Goal: Task Accomplishment & Management: Manage account settings

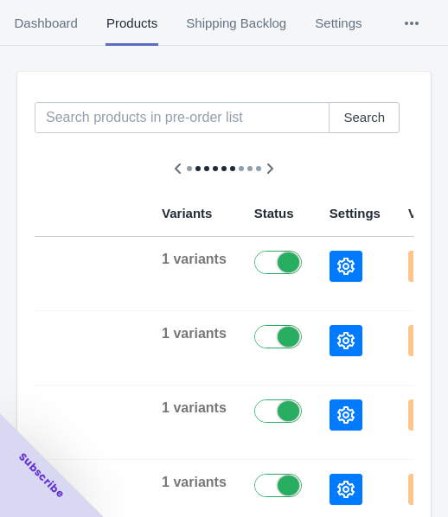
scroll to position [173, 0]
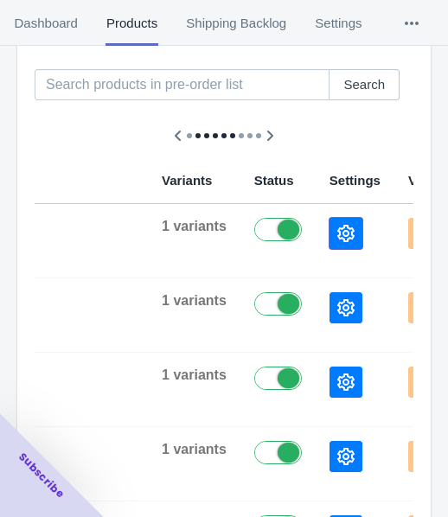
click at [329, 223] on button "button" at bounding box center [345, 233] width 33 height 31
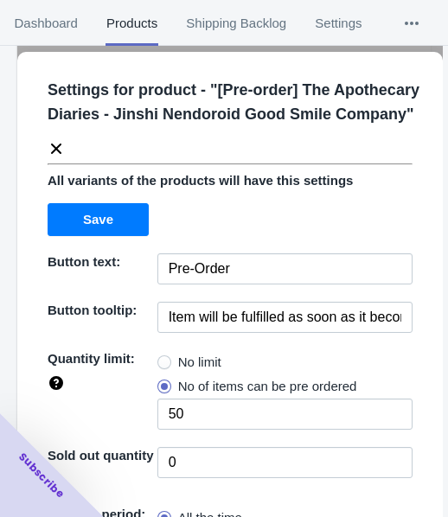
click at [217, 371] on span "No limit" at bounding box center [199, 361] width 43 height 17
click at [162, 359] on input "No limit" at bounding box center [162, 358] width 1 height 1
radio input "true"
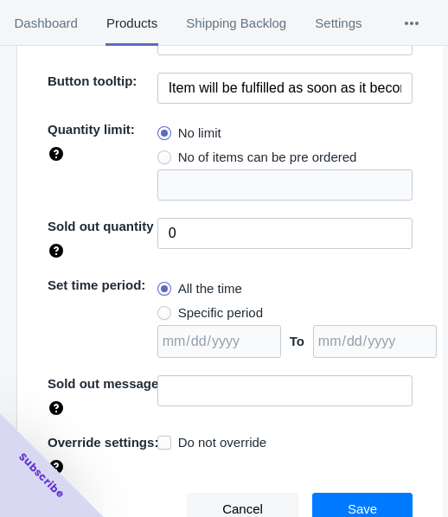
click at [195, 308] on span "Specific period" at bounding box center [220, 312] width 85 height 17
click at [162, 308] on input "Specific period" at bounding box center [162, 308] width 1 height 1
radio input "true"
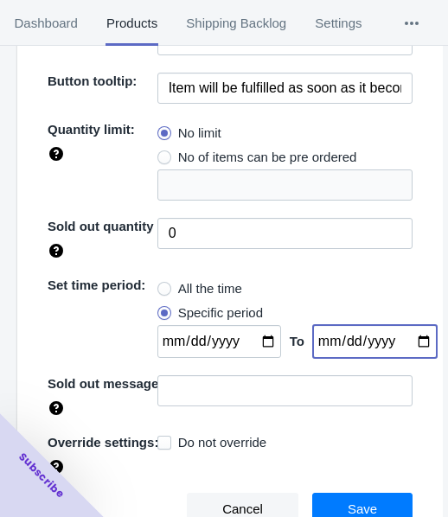
click at [408, 342] on input "[DATE]" at bounding box center [375, 341] width 124 height 33
type input "[DATE]"
click at [260, 339] on input "[DATE]" at bounding box center [219, 341] width 124 height 33
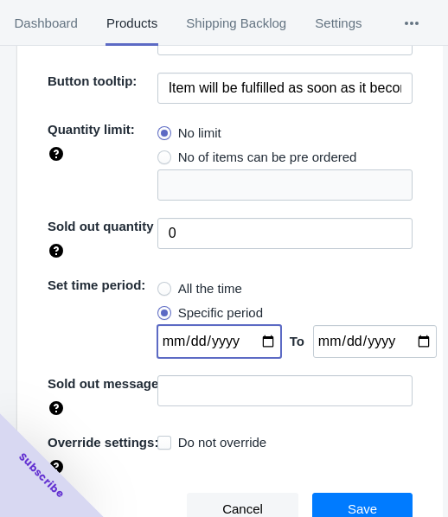
click at [259, 339] on input "[DATE]" at bounding box center [219, 341] width 124 height 33
type input "[DATE]"
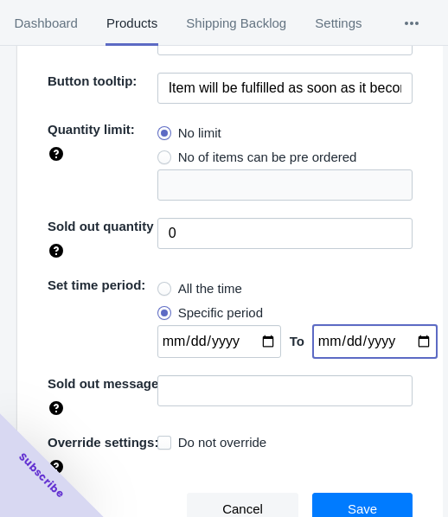
click at [408, 343] on input "[DATE]" at bounding box center [375, 341] width 124 height 33
type input "[DATE]"
click at [365, 504] on button "Save" at bounding box center [362, 508] width 100 height 33
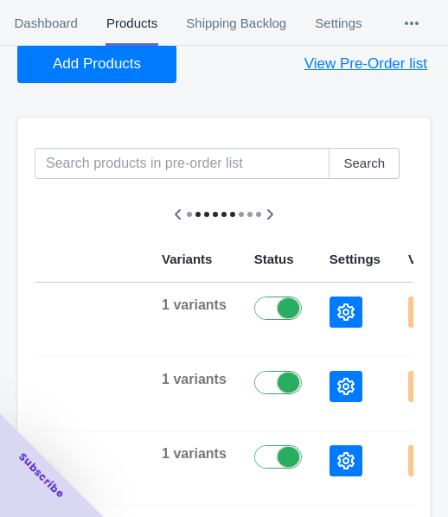
scroll to position [0, 0]
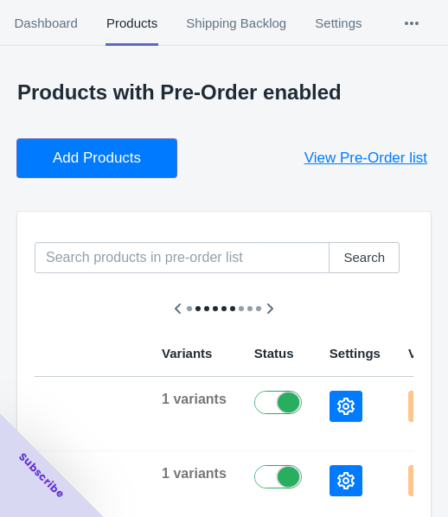
click at [90, 166] on span "Add Products" at bounding box center [97, 157] width 88 height 17
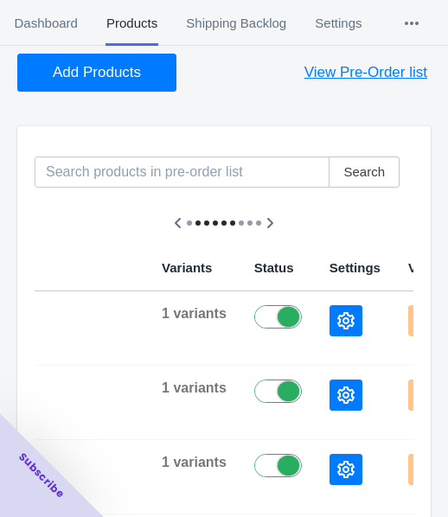
scroll to position [86, 0]
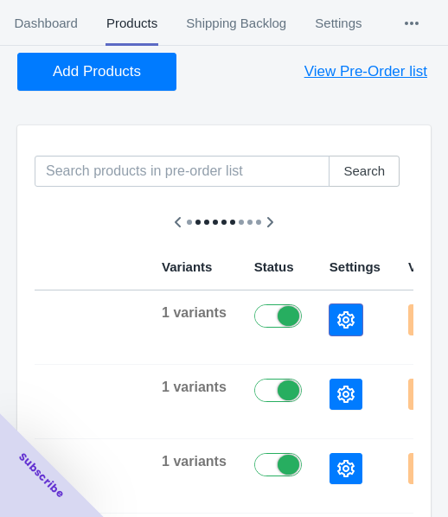
click at [329, 308] on button "button" at bounding box center [345, 319] width 33 height 31
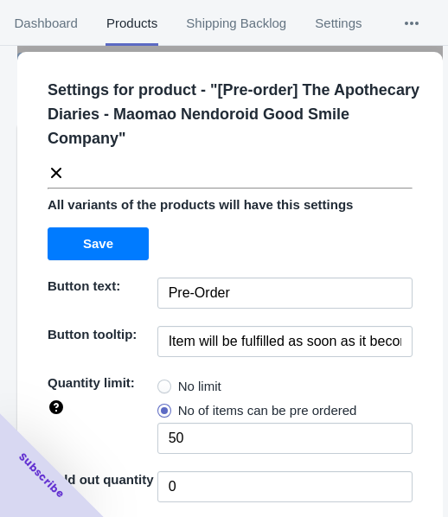
click at [172, 392] on label "No limit" at bounding box center [189, 386] width 64 height 24
click at [162, 383] on input "No limit" at bounding box center [162, 382] width 1 height 1
radio input "true"
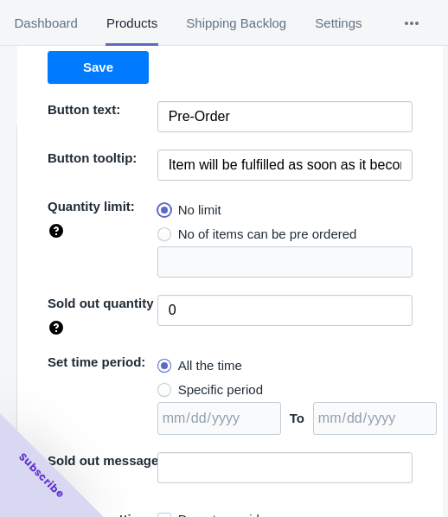
scroll to position [251, 0]
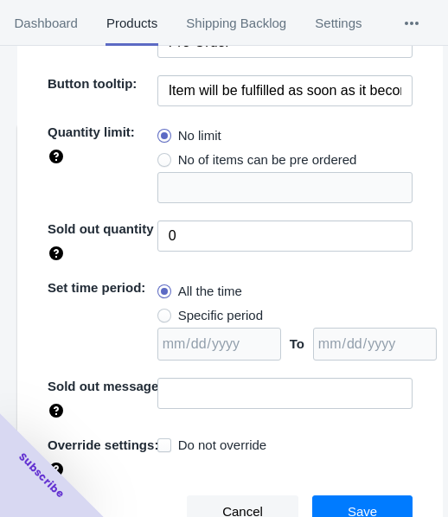
click at [200, 313] on span "Specific period" at bounding box center [220, 315] width 85 height 17
click at [162, 312] on input "Specific period" at bounding box center [162, 311] width 1 height 1
radio input "true"
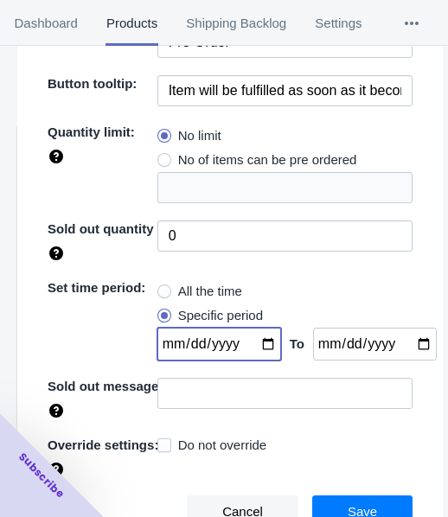
click at [264, 346] on input "[DATE]" at bounding box center [219, 343] width 124 height 33
type input "[DATE]"
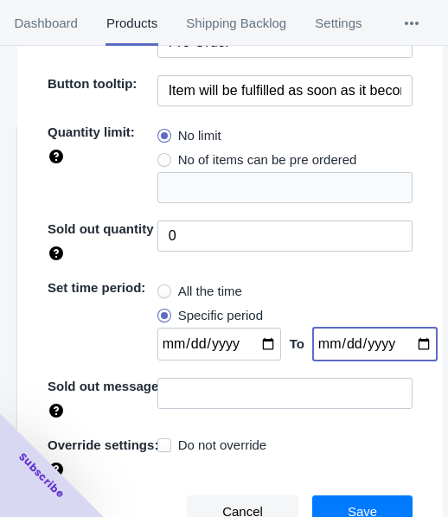
click at [397, 342] on input "[DATE]" at bounding box center [375, 343] width 124 height 33
type input "[DATE]"
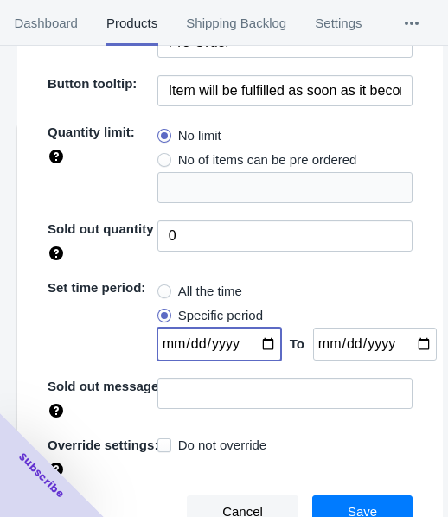
click at [252, 346] on input "[DATE]" at bounding box center [219, 343] width 124 height 33
type input "[DATE]"
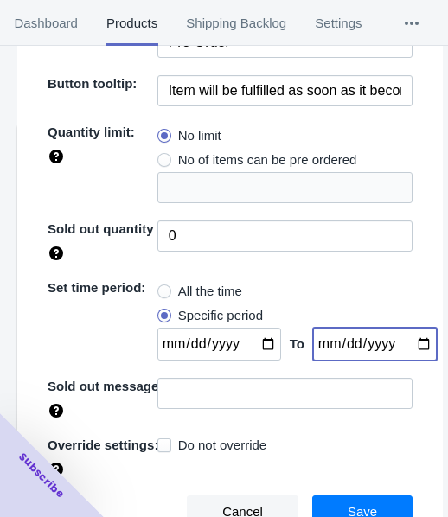
click at [407, 344] on input "[DATE]" at bounding box center [375, 343] width 124 height 33
type input "[DATE]"
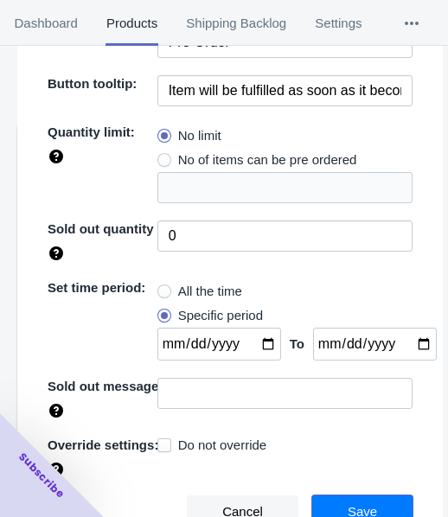
click at [359, 505] on span "Save" at bounding box center [361, 512] width 29 height 14
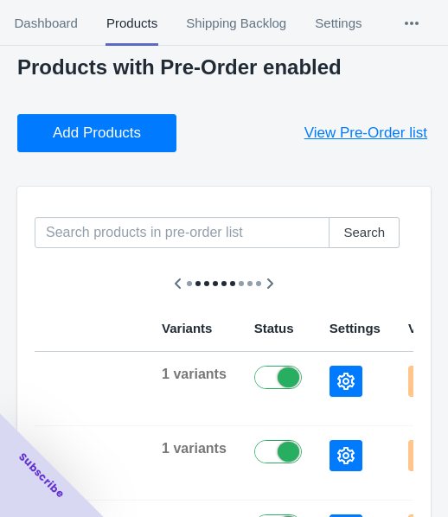
scroll to position [0, 0]
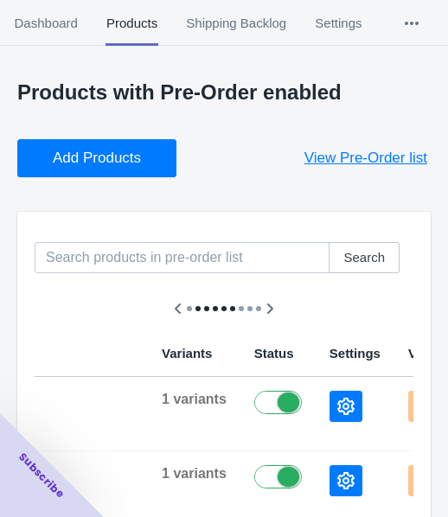
click at [81, 169] on button "Add Products" at bounding box center [96, 158] width 159 height 38
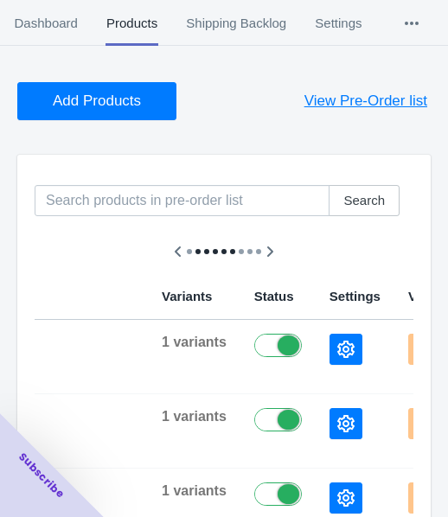
scroll to position [173, 0]
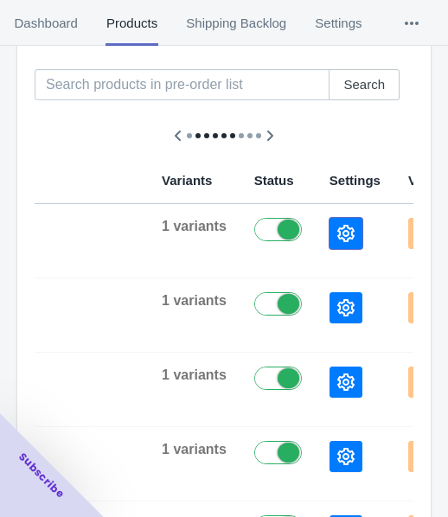
click at [329, 223] on button "button" at bounding box center [345, 233] width 33 height 31
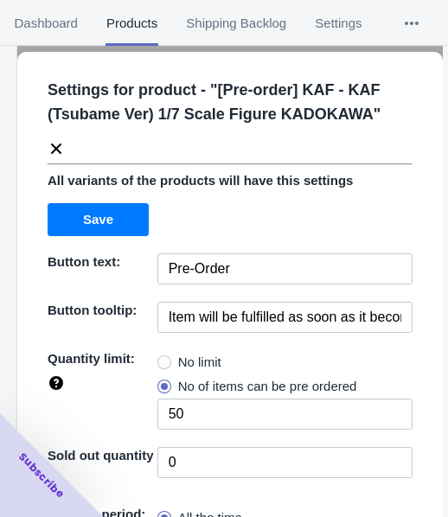
click at [212, 362] on span "No limit" at bounding box center [199, 361] width 43 height 17
click at [162, 359] on input "No limit" at bounding box center [162, 358] width 1 height 1
radio input "true"
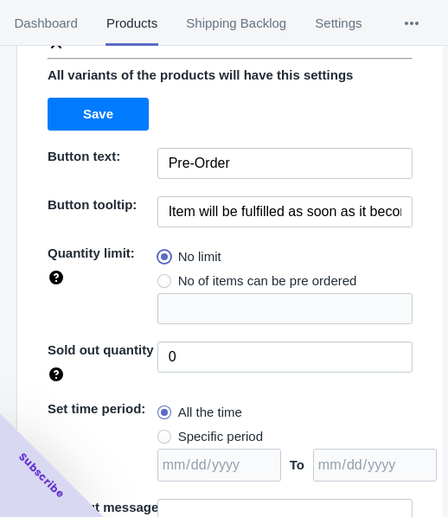
scroll to position [226, 0]
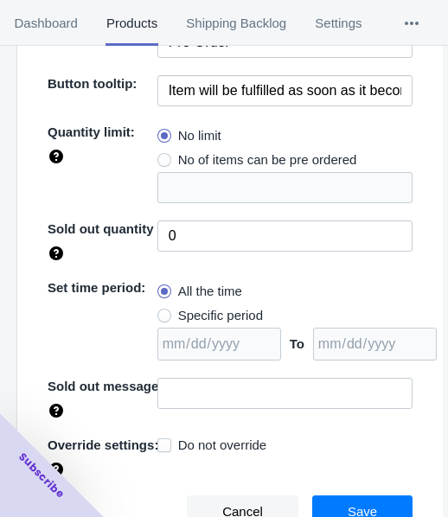
click at [204, 320] on span "Specific period" at bounding box center [220, 315] width 85 height 17
click at [162, 312] on input "Specific period" at bounding box center [162, 311] width 1 height 1
radio input "true"
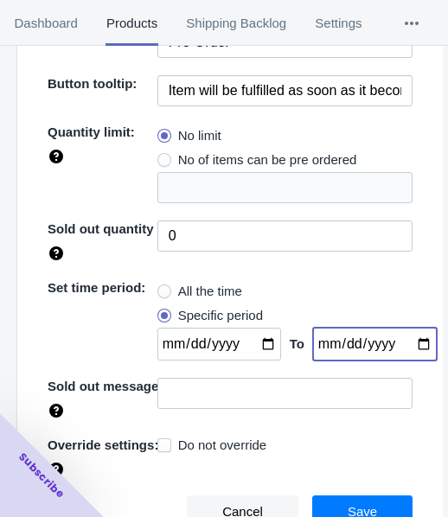
click at [405, 341] on input "date" at bounding box center [375, 343] width 124 height 33
type input "[DATE]"
click at [260, 339] on input "date" at bounding box center [219, 343] width 124 height 33
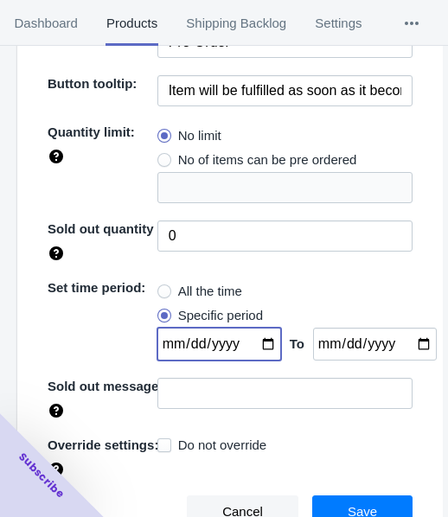
type input "[DATE]"
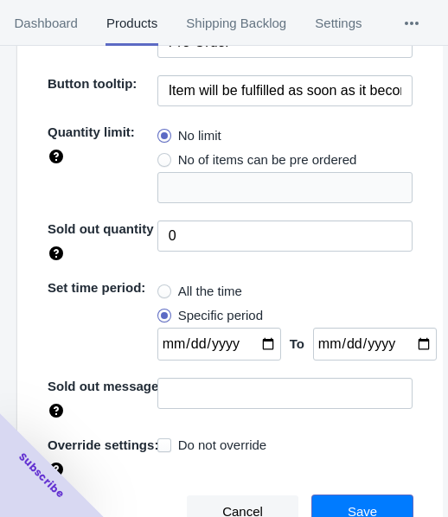
click at [328, 504] on button "Save" at bounding box center [362, 511] width 100 height 33
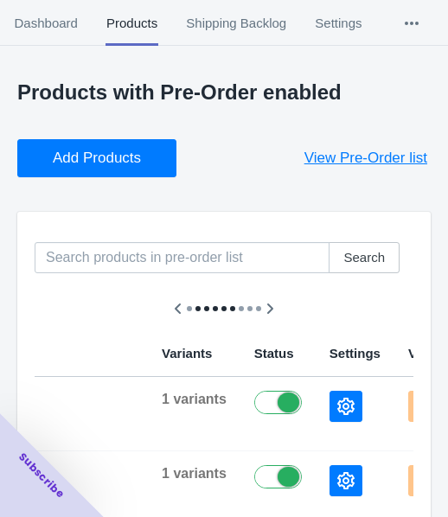
scroll to position [0, 0]
click at [79, 160] on span "Add Products" at bounding box center [97, 157] width 88 height 17
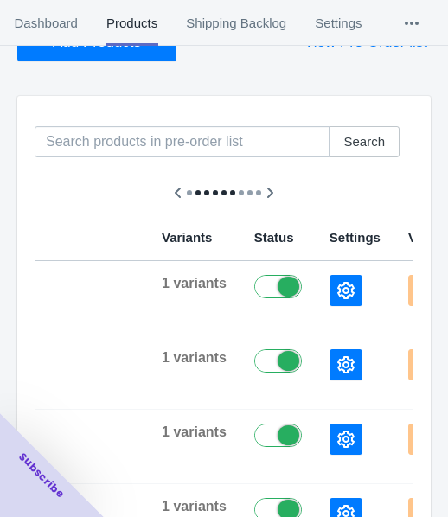
scroll to position [173, 0]
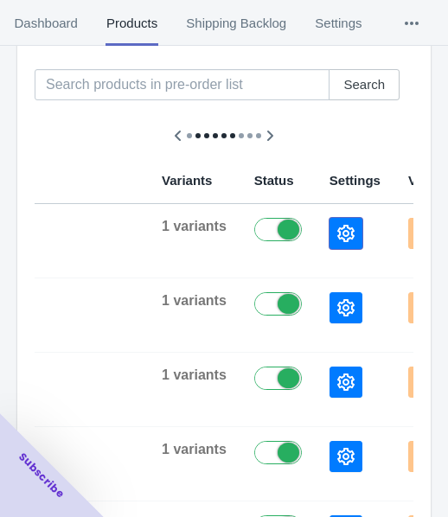
click at [337, 231] on icon "button" at bounding box center [345, 233] width 17 height 17
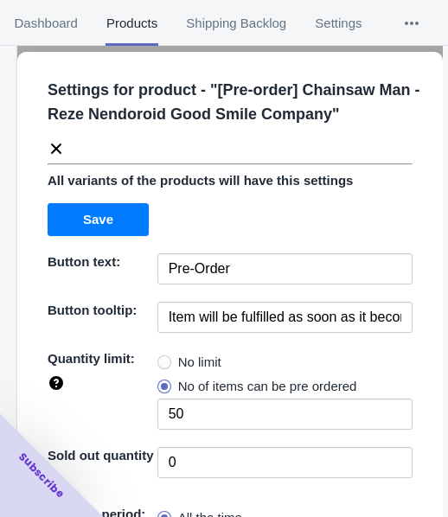
click at [178, 350] on label "No limit" at bounding box center [189, 362] width 64 height 24
click at [162, 358] on input "No limit" at bounding box center [162, 358] width 1 height 1
radio input "true"
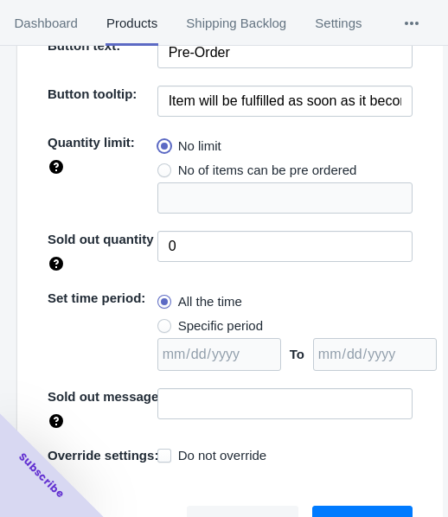
scroll to position [226, 0]
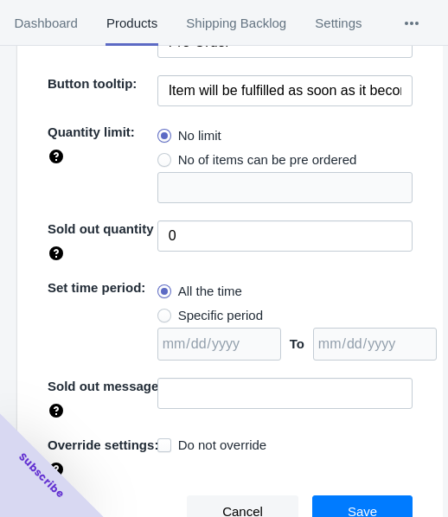
click at [203, 307] on span "Specific period" at bounding box center [220, 315] width 85 height 17
click at [162, 311] on input "Specific period" at bounding box center [162, 311] width 1 height 1
radio input "true"
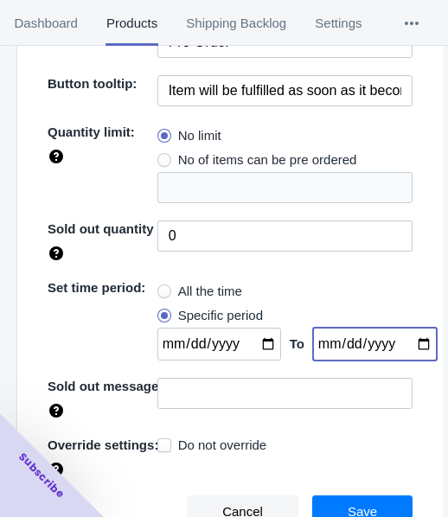
click at [403, 342] on input "date" at bounding box center [375, 343] width 124 height 33
type input "[DATE]"
click at [250, 342] on input "date" at bounding box center [219, 343] width 124 height 33
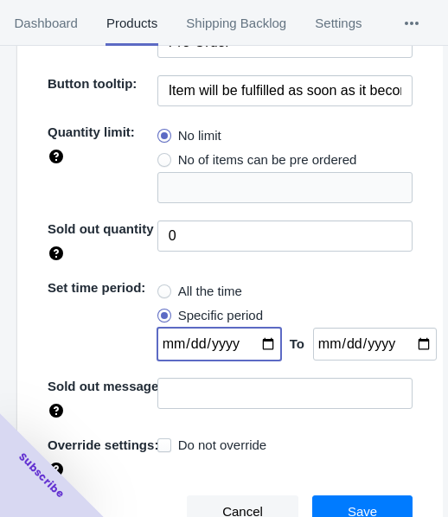
type input "[DATE]"
click at [321, 497] on button "Save" at bounding box center [362, 511] width 100 height 33
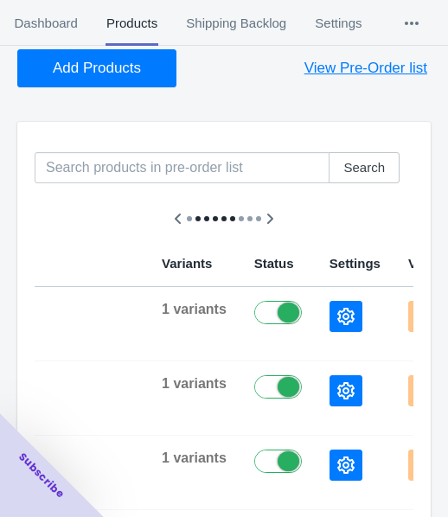
scroll to position [0, 0]
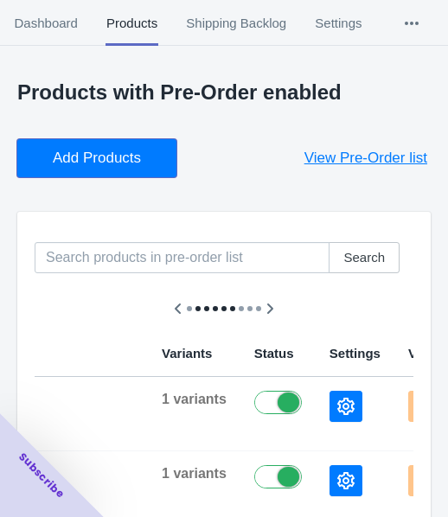
click at [107, 156] on span "Add Products" at bounding box center [97, 157] width 88 height 17
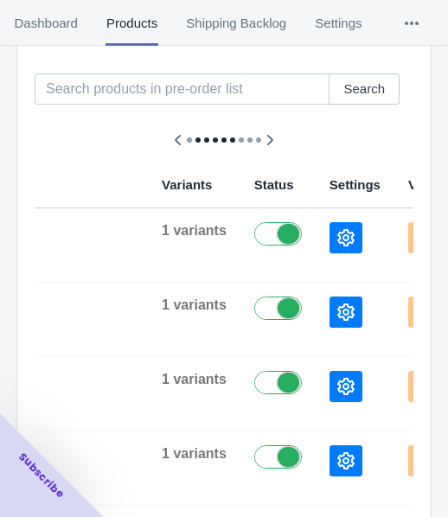
scroll to position [173, 0]
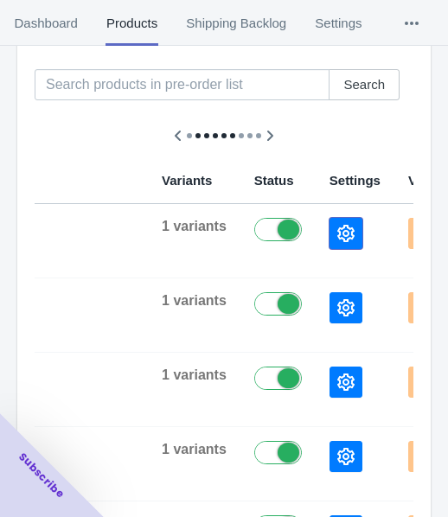
click at [329, 248] on button "button" at bounding box center [345, 233] width 33 height 31
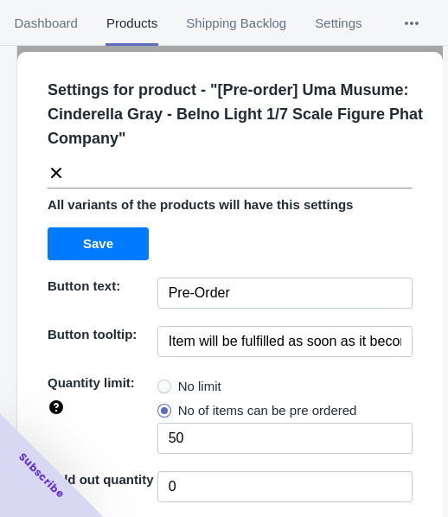
drag, startPoint x: 183, startPoint y: 377, endPoint x: 232, endPoint y: 282, distance: 106.6
click at [183, 378] on span "No limit" at bounding box center [199, 386] width 43 height 17
click at [162, 382] on input "No limit" at bounding box center [162, 382] width 1 height 1
radio input "true"
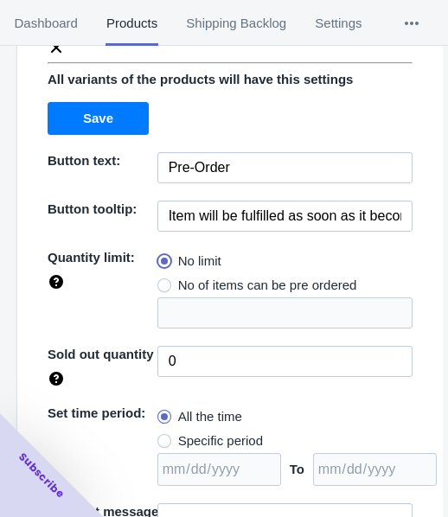
scroll to position [251, 0]
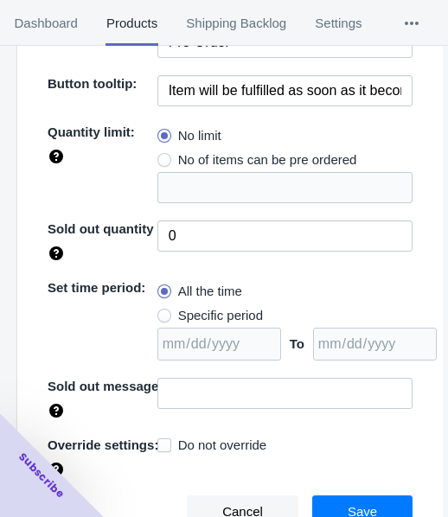
click at [194, 314] on span "Specific period" at bounding box center [220, 315] width 85 height 17
click at [162, 312] on input "Specific period" at bounding box center [162, 311] width 1 height 1
radio input "true"
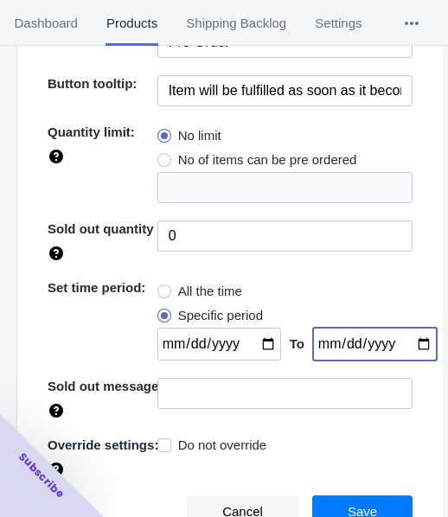
click at [406, 343] on input "date" at bounding box center [375, 343] width 124 height 33
type input "[DATE]"
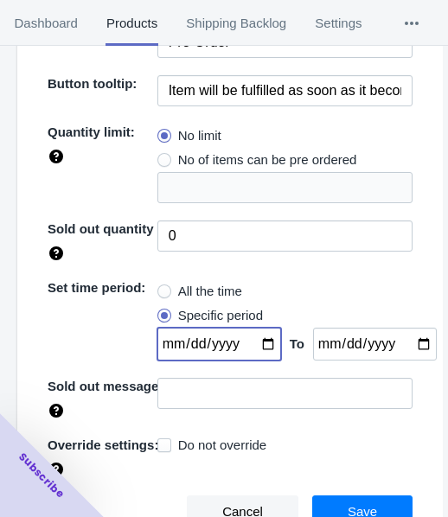
click at [255, 346] on input "date" at bounding box center [219, 343] width 124 height 33
type input "[DATE]"
click at [333, 496] on button "Save" at bounding box center [362, 511] width 100 height 33
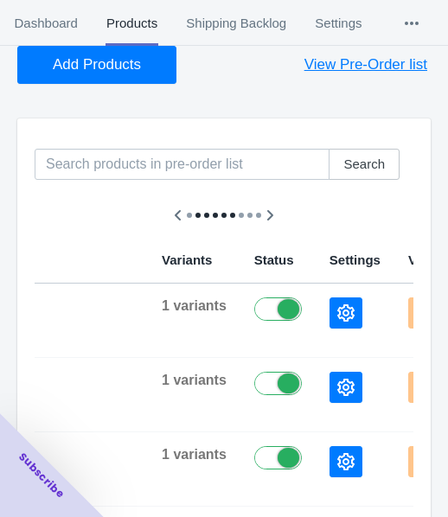
scroll to position [0, 0]
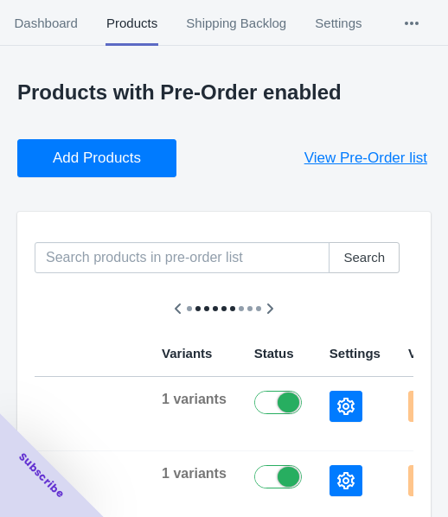
click at [102, 173] on button "Add Products" at bounding box center [96, 158] width 159 height 38
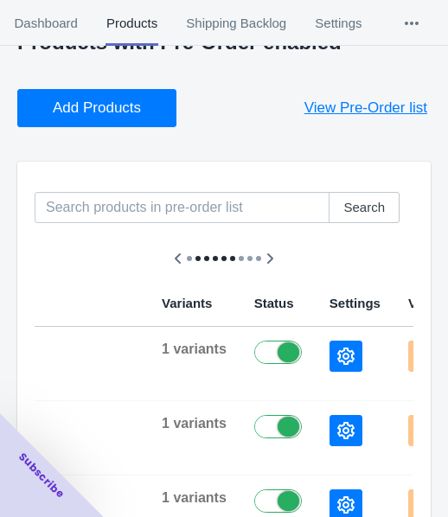
scroll to position [173, 0]
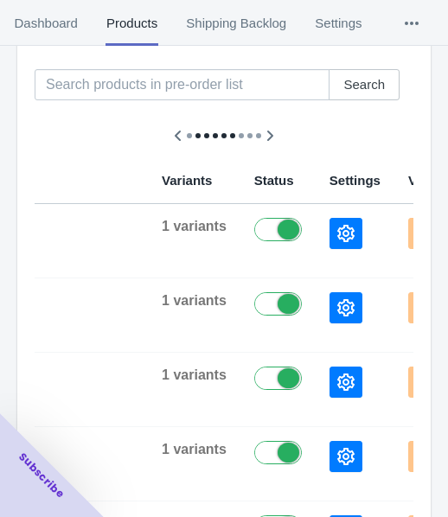
click at [337, 228] on icon "button" at bounding box center [345, 233] width 17 height 17
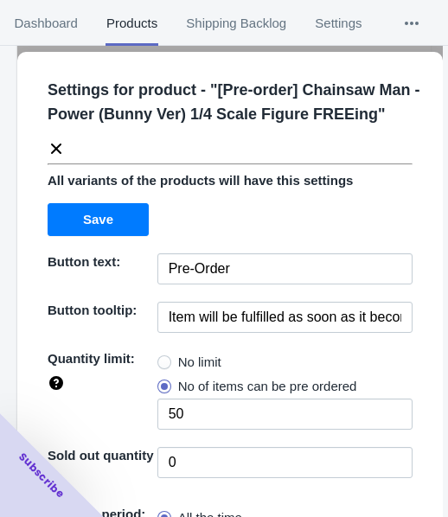
click at [189, 359] on span "No limit" at bounding box center [199, 361] width 43 height 17
click at [162, 359] on input "No limit" at bounding box center [162, 358] width 1 height 1
radio input "true"
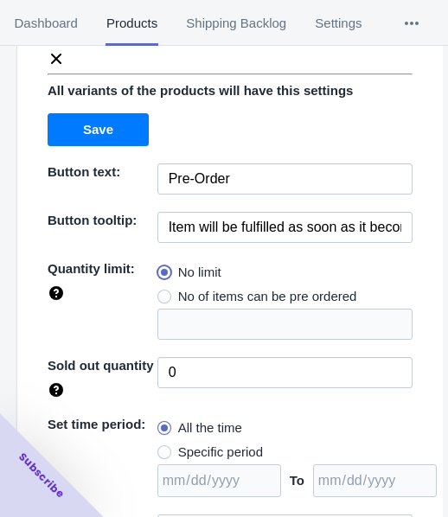
scroll to position [226, 0]
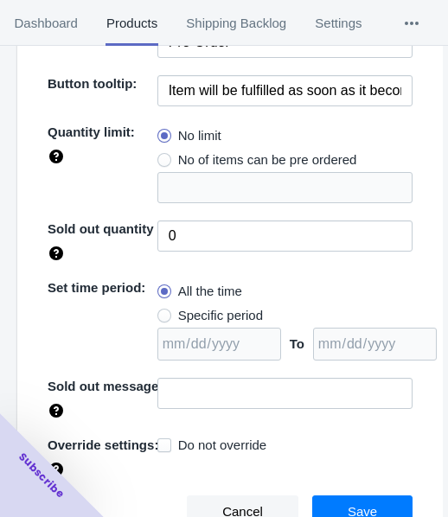
drag, startPoint x: 211, startPoint y: 308, endPoint x: 226, endPoint y: 312, distance: 16.1
click at [210, 308] on span "Specific period" at bounding box center [220, 315] width 85 height 17
click at [162, 311] on input "Specific period" at bounding box center [162, 311] width 1 height 1
radio input "true"
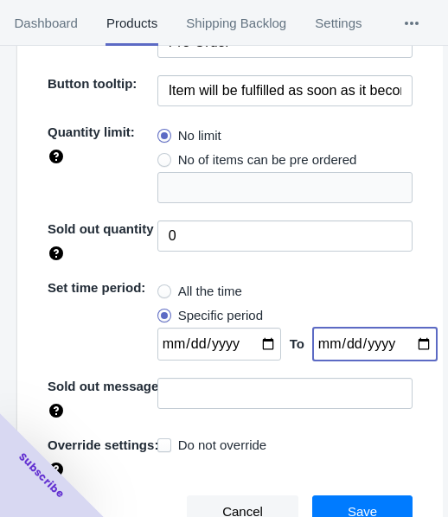
click at [403, 342] on input "date" at bounding box center [375, 343] width 124 height 33
type input "[DATE]"
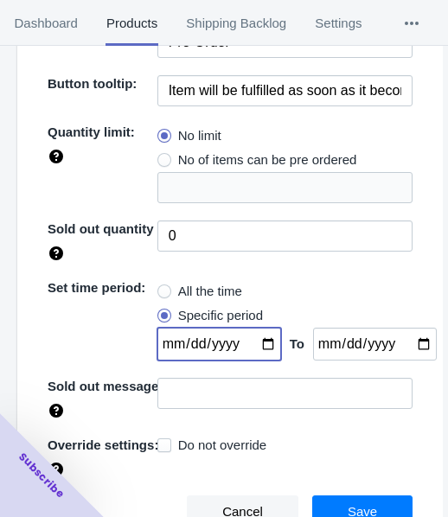
click at [258, 343] on input "date" at bounding box center [219, 343] width 124 height 33
type input "[DATE]"
click at [347, 505] on span "Save" at bounding box center [361, 512] width 29 height 14
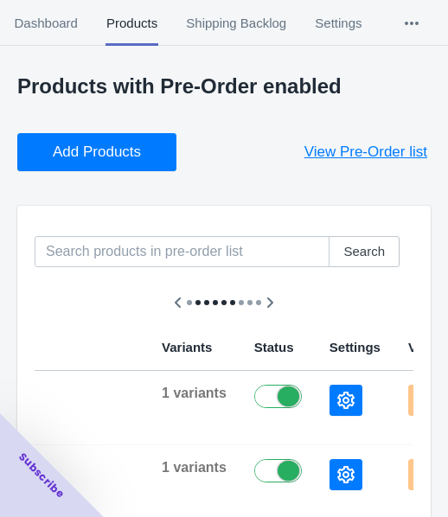
scroll to position [0, 0]
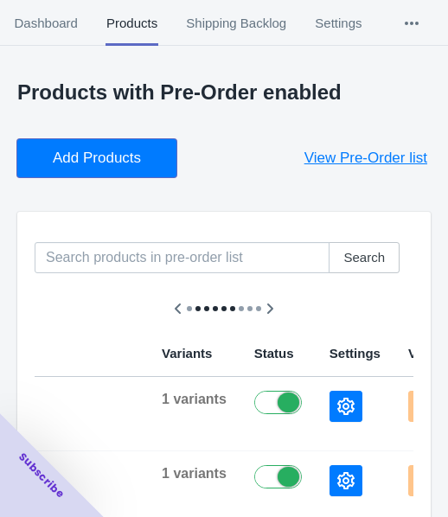
click at [134, 151] on span "Add Products" at bounding box center [97, 157] width 88 height 17
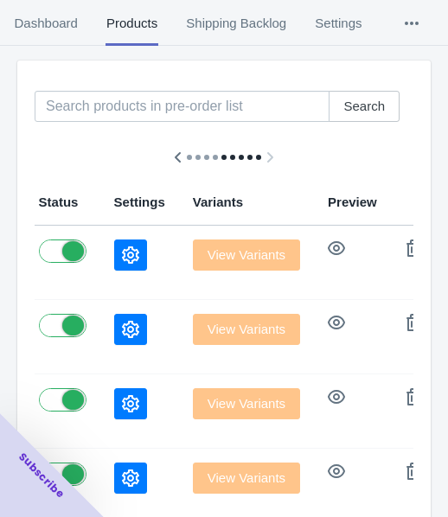
scroll to position [173, 0]
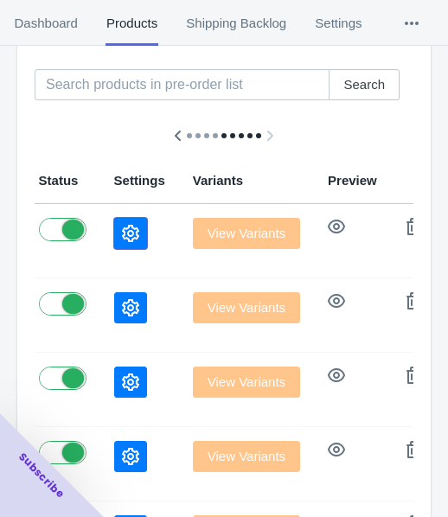
click at [122, 232] on icon "button" at bounding box center [130, 233] width 17 height 17
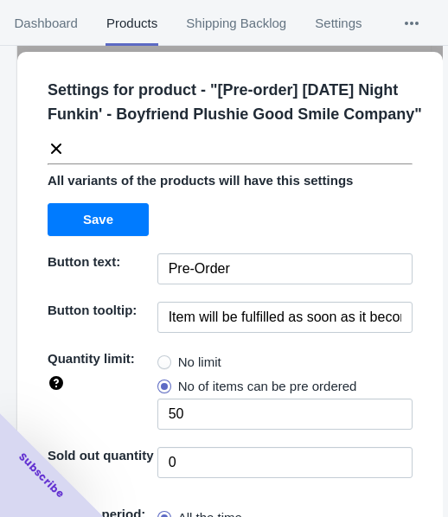
click at [183, 371] on span "No limit" at bounding box center [199, 361] width 43 height 17
click at [162, 359] on input "No limit" at bounding box center [162, 358] width 1 height 1
radio input "true"
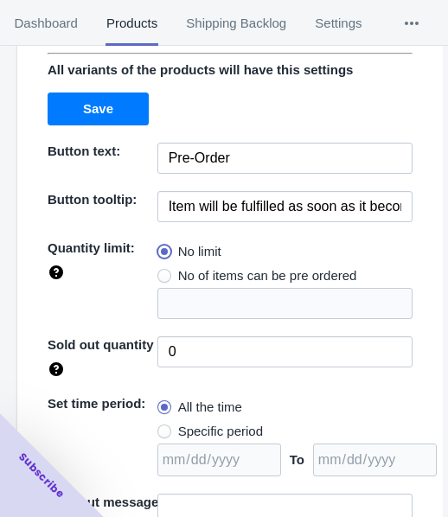
scroll to position [251, 0]
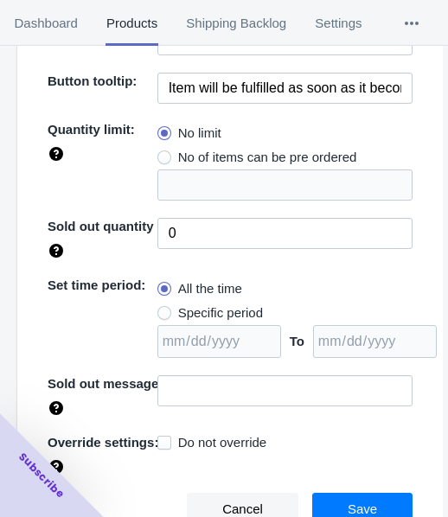
click at [192, 318] on span "Specific period" at bounding box center [220, 312] width 85 height 17
click at [162, 309] on input "Specific period" at bounding box center [162, 308] width 1 height 1
radio input "true"
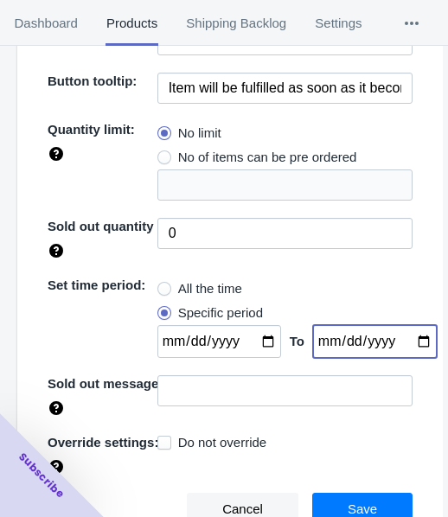
click at [403, 341] on input "date" at bounding box center [375, 341] width 124 height 33
type input "[DATE]"
click at [259, 335] on input "date" at bounding box center [219, 341] width 124 height 33
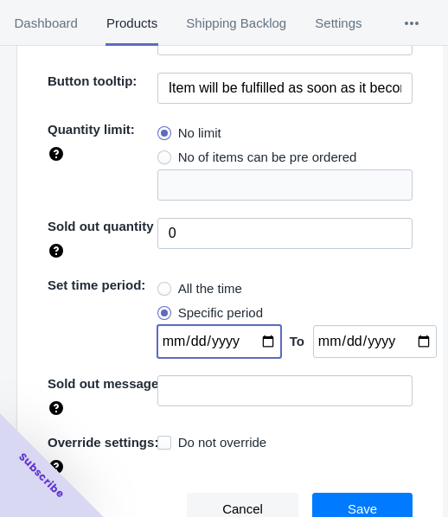
type input "[DATE]"
click at [351, 504] on span "Save" at bounding box center [361, 509] width 29 height 14
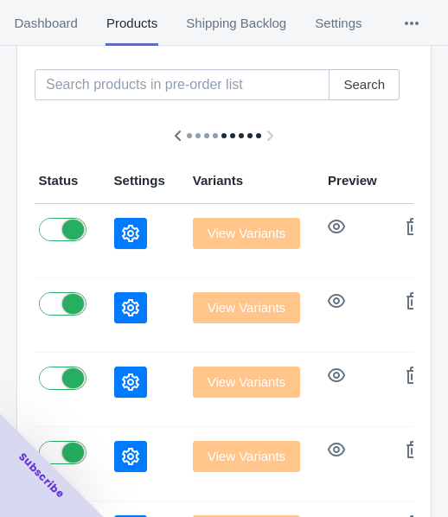
scroll to position [0, 0]
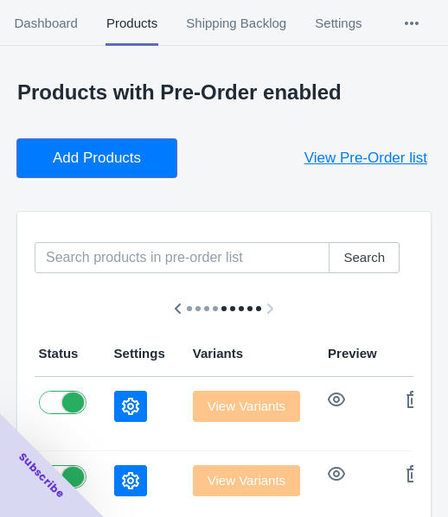
click at [156, 167] on button "Add Products" at bounding box center [96, 158] width 159 height 38
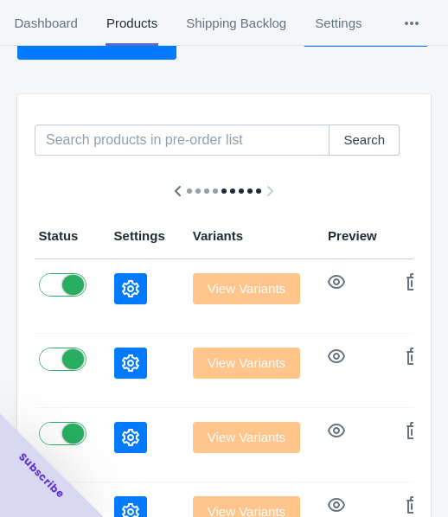
scroll to position [173, 0]
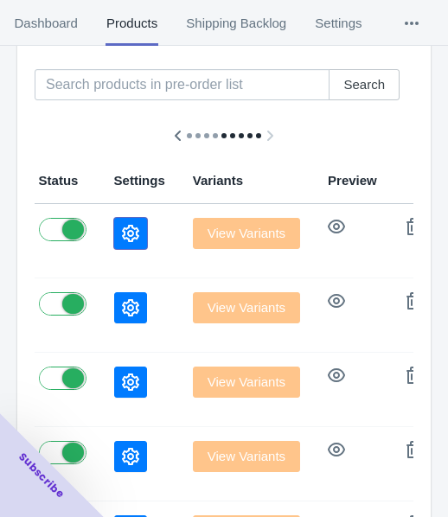
click at [114, 241] on button "button" at bounding box center [130, 233] width 33 height 31
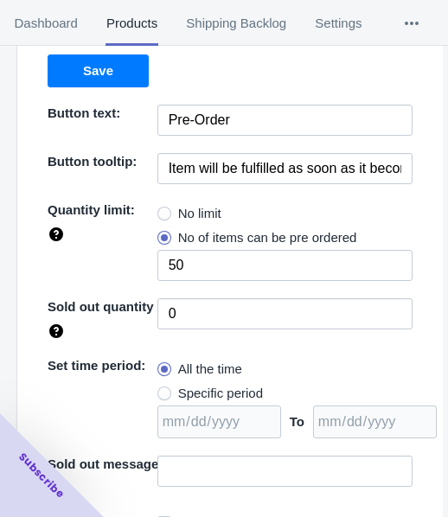
click at [210, 206] on span "No limit" at bounding box center [199, 213] width 43 height 17
click at [162, 209] on input "No limit" at bounding box center [162, 209] width 1 height 1
radio input "true"
click at [223, 389] on span "Specific period" at bounding box center [220, 392] width 85 height 17
click at [181, 389] on span "Specific period" at bounding box center [220, 392] width 85 height 17
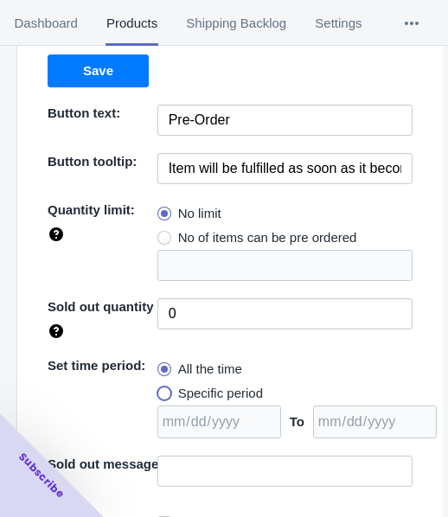
click at [162, 389] on input "Specific period" at bounding box center [162, 389] width 1 height 1
radio input "true"
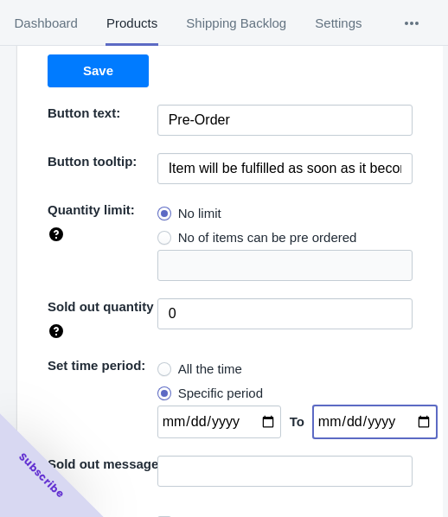
click at [398, 416] on input "date" at bounding box center [375, 421] width 124 height 33
click at [405, 418] on input "date" at bounding box center [375, 421] width 124 height 33
type input "[DATE]"
click at [257, 418] on input "date" at bounding box center [219, 421] width 124 height 33
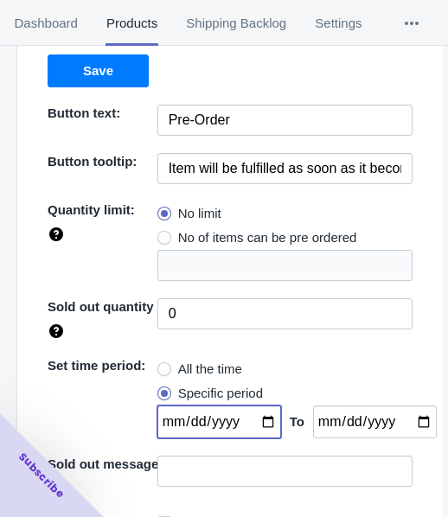
type input "[DATE]"
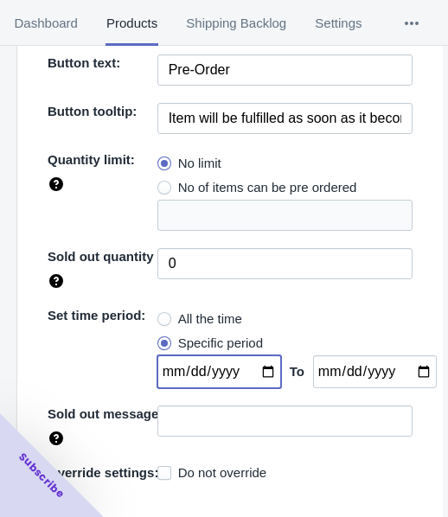
scroll to position [251, 0]
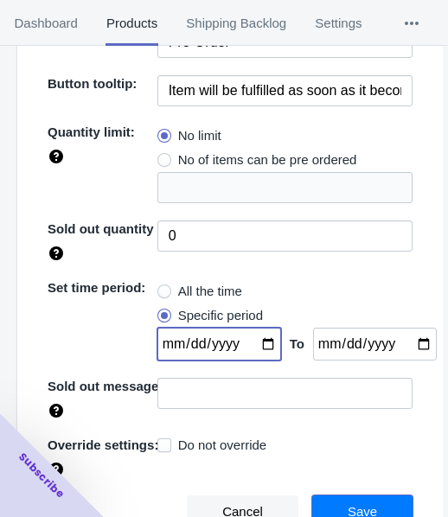
drag, startPoint x: 351, startPoint y: 498, endPoint x: 289, endPoint y: 457, distance: 74.3
click at [350, 498] on button "Save" at bounding box center [362, 511] width 100 height 33
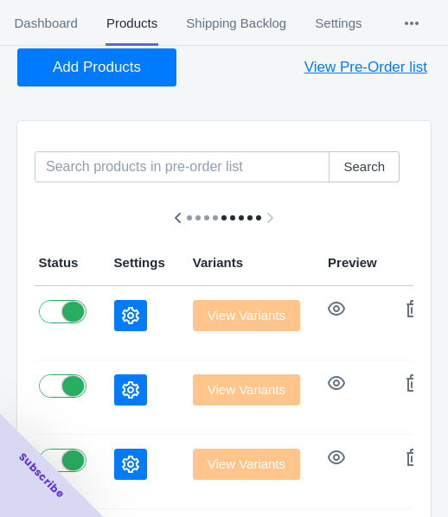
scroll to position [0, 0]
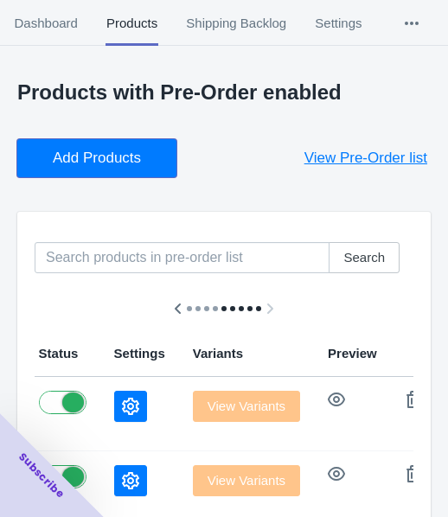
click at [77, 162] on span "Add Products" at bounding box center [97, 157] width 88 height 17
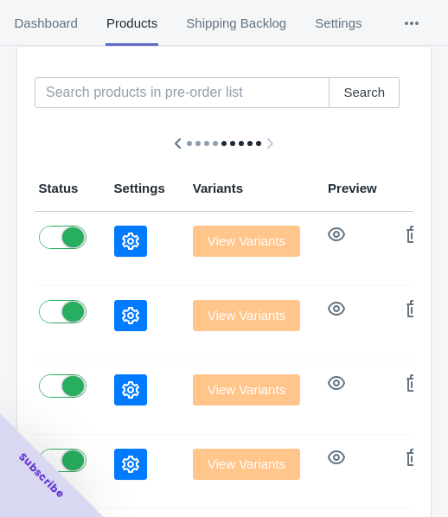
scroll to position [173, 0]
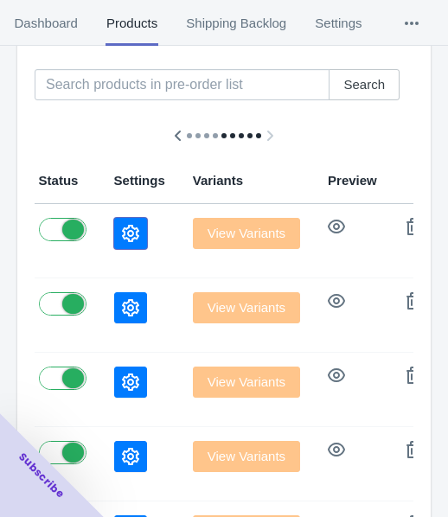
click at [114, 219] on button "button" at bounding box center [130, 233] width 33 height 31
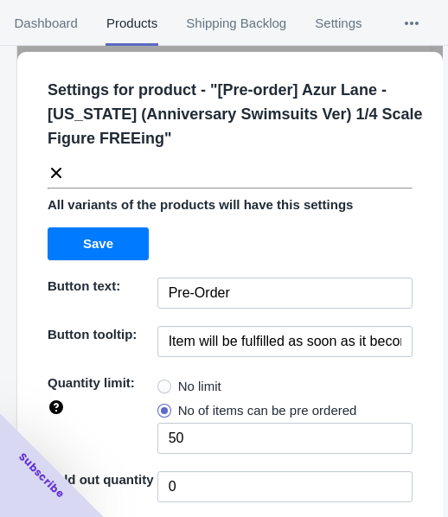
click at [170, 383] on label "No limit" at bounding box center [189, 386] width 64 height 24
click at [162, 383] on input "No limit" at bounding box center [162, 382] width 1 height 1
radio input "true"
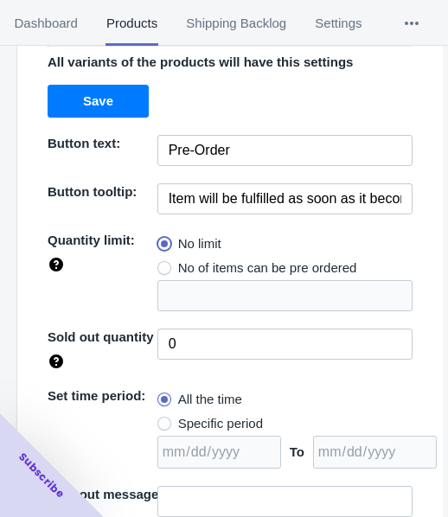
scroll to position [251, 0]
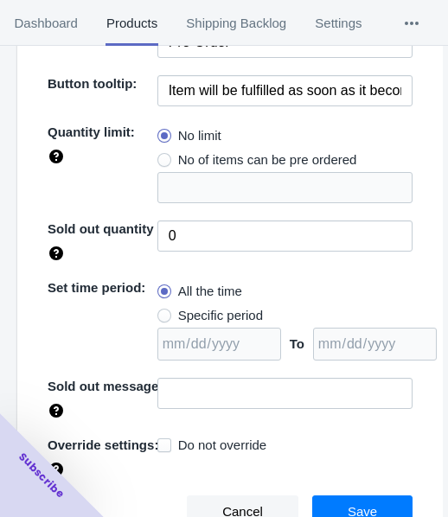
click at [206, 307] on span "Specific period" at bounding box center [220, 315] width 85 height 17
click at [162, 311] on input "Specific period" at bounding box center [162, 311] width 1 height 1
radio input "true"
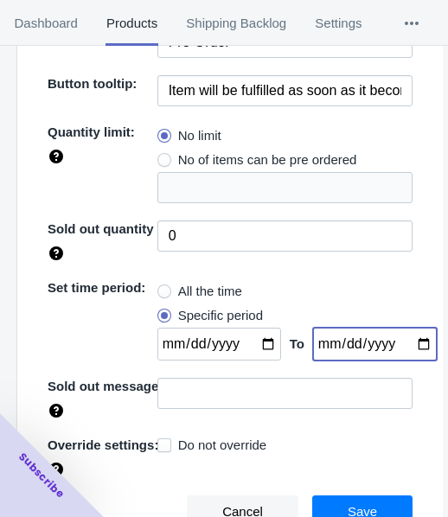
click at [403, 339] on input "date" at bounding box center [375, 343] width 124 height 33
type input "[DATE]"
click at [254, 342] on input "date" at bounding box center [219, 343] width 124 height 33
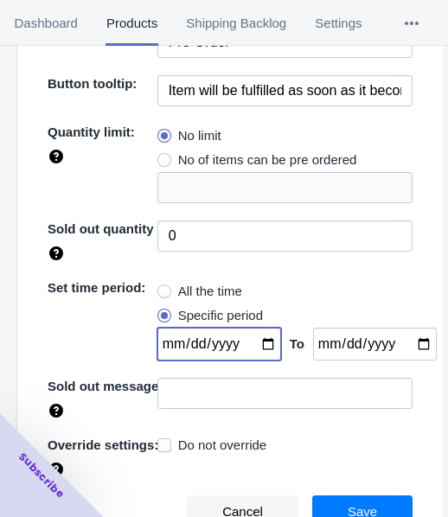
type input "[DATE]"
click at [347, 505] on span "Save" at bounding box center [361, 512] width 29 height 14
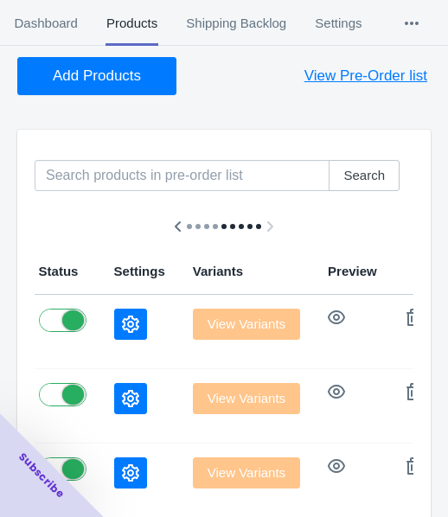
scroll to position [0, 0]
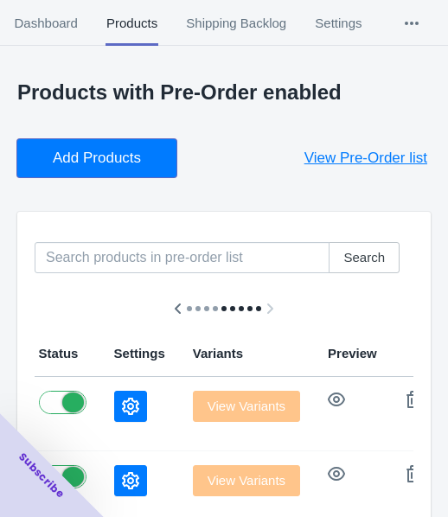
click at [77, 149] on span "Add Products" at bounding box center [97, 157] width 88 height 17
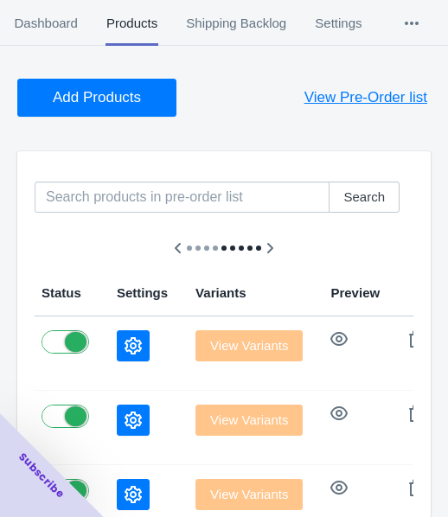
scroll to position [173, 0]
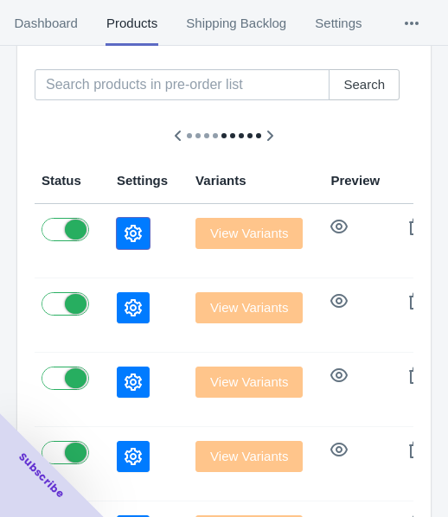
click at [124, 227] on icon "button" at bounding box center [132, 233] width 17 height 17
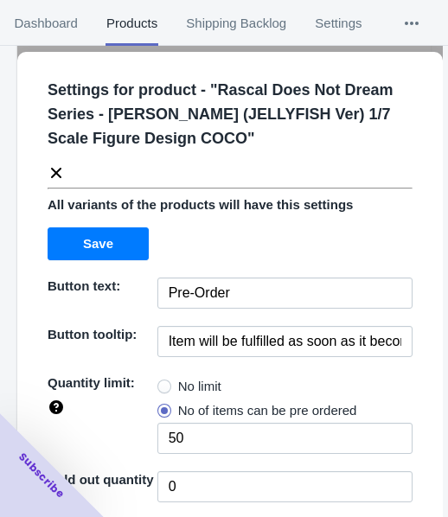
click at [166, 388] on span at bounding box center [164, 386] width 14 height 14
click at [162, 383] on input "No limit" at bounding box center [162, 382] width 1 height 1
radio input "true"
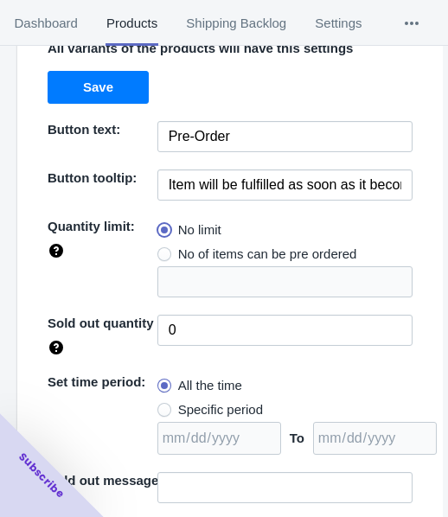
scroll to position [251, 0]
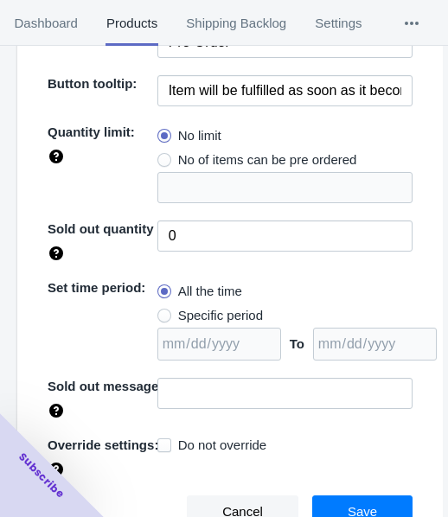
click at [225, 318] on span "Specific period" at bounding box center [220, 315] width 85 height 17
click at [162, 312] on input "Specific period" at bounding box center [162, 311] width 1 height 1
radio input "true"
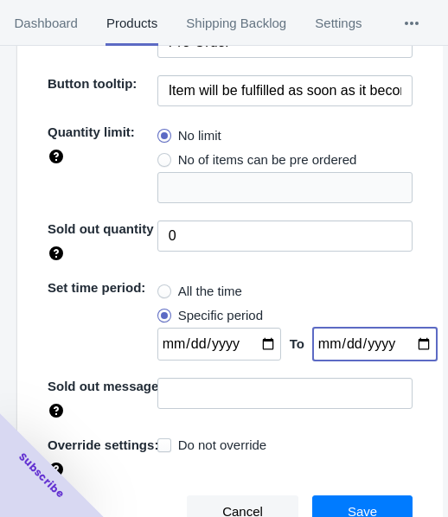
click at [398, 341] on input "date" at bounding box center [375, 343] width 124 height 33
type input "[DATE]"
click at [252, 338] on input "date" at bounding box center [219, 343] width 124 height 33
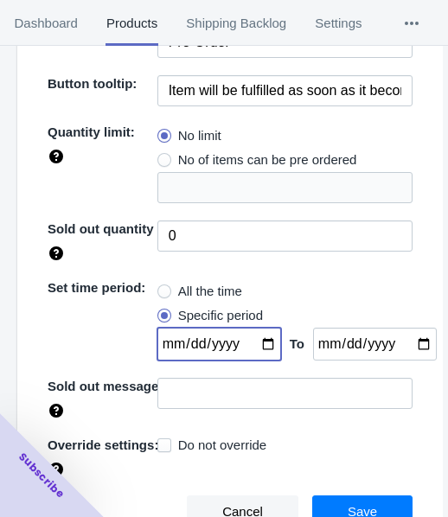
type input "[DATE]"
click at [336, 498] on button "Save" at bounding box center [362, 511] width 100 height 33
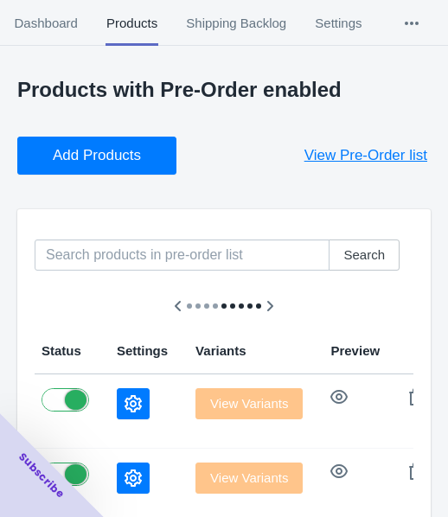
scroll to position [0, 0]
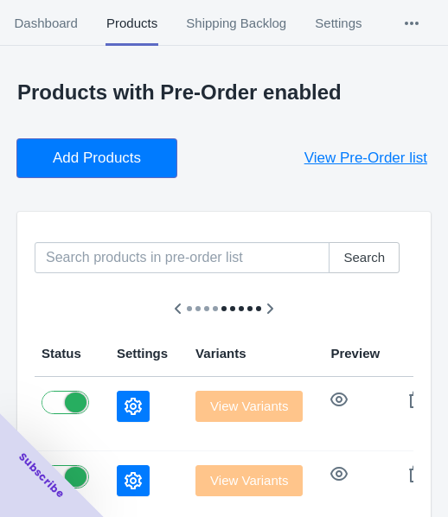
click at [87, 159] on span "Add Products" at bounding box center [97, 157] width 88 height 17
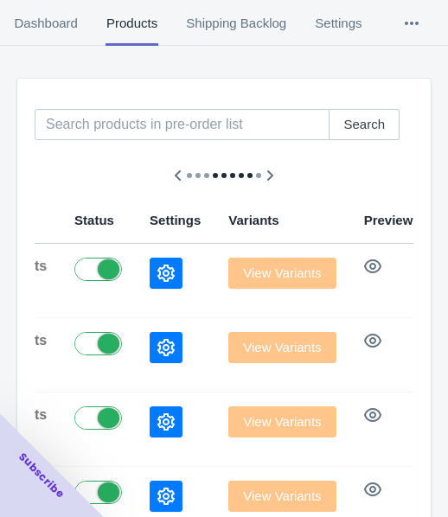
scroll to position [173, 0]
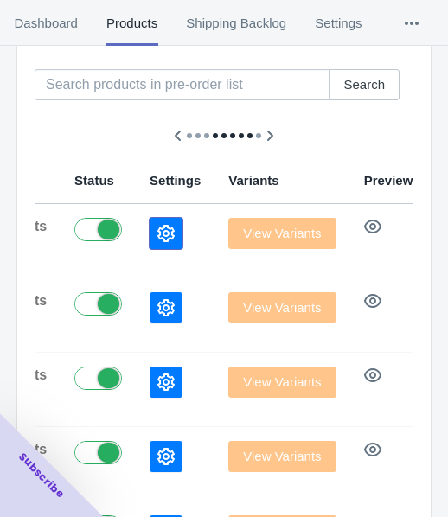
click at [157, 225] on icon "button" at bounding box center [165, 233] width 17 height 17
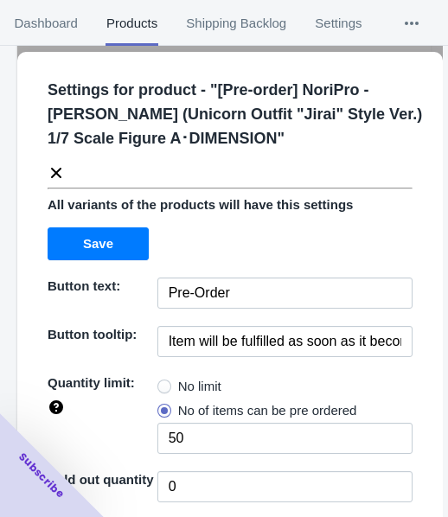
click at [206, 388] on span "No limit" at bounding box center [199, 386] width 43 height 17
click at [162, 383] on input "No limit" at bounding box center [162, 382] width 1 height 1
radio input "true"
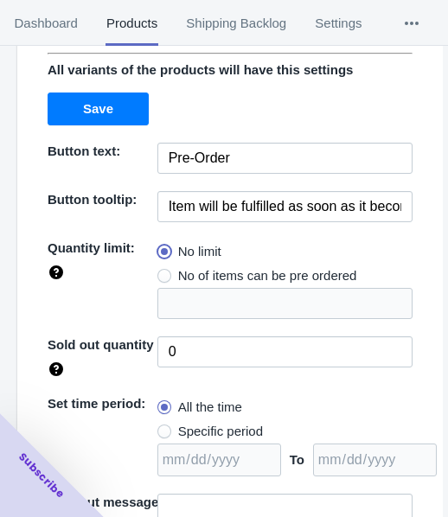
scroll to position [251, 0]
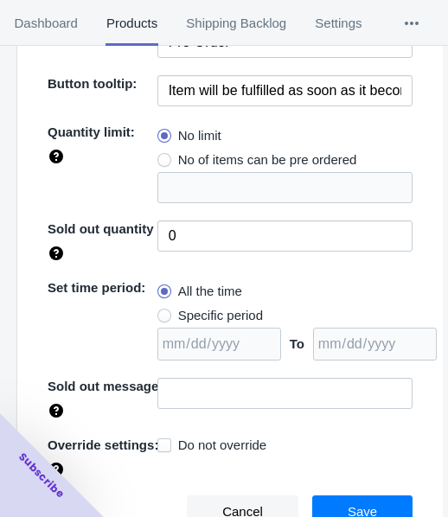
click at [220, 317] on span "Specific period" at bounding box center [220, 315] width 85 height 17
click at [162, 312] on input "Specific period" at bounding box center [162, 311] width 1 height 1
radio input "true"
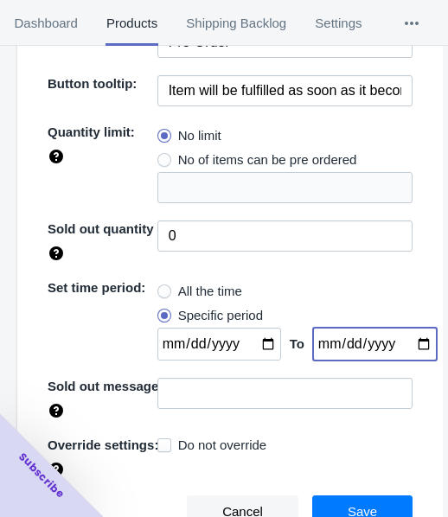
click at [407, 342] on input "date" at bounding box center [375, 343] width 124 height 33
type input "[DATE]"
click at [250, 343] on input "date" at bounding box center [219, 343] width 124 height 33
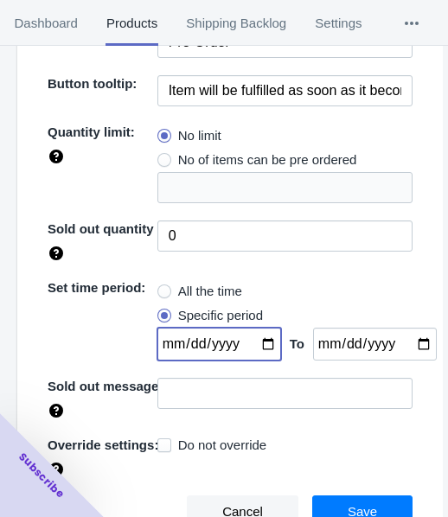
type input "[DATE]"
click at [354, 499] on button "Save" at bounding box center [362, 511] width 100 height 33
